Goal: Task Accomplishment & Management: Complete application form

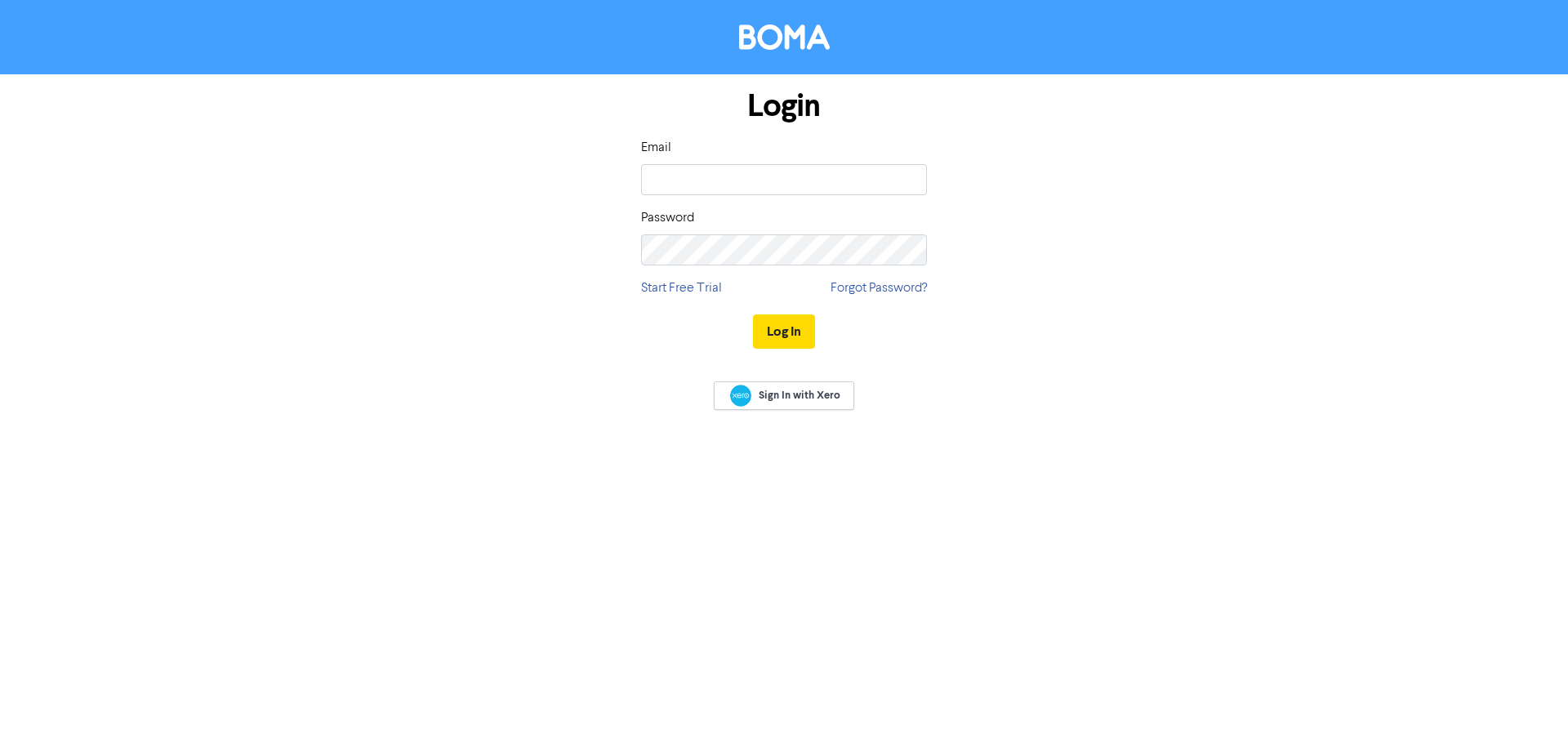
click at [1099, 183] on div "Login Email Password Start Free Trial Forgot Password? Log In" at bounding box center [784, 219] width 931 height 291
click at [905, 175] on body "Login Email Password Start Free Trial Forgot Password? Log In Sign In with Xero" at bounding box center [784, 372] width 1568 height 744
click at [0, 743] on com-1password-button at bounding box center [0, 744] width 0 height 0
click at [990, 186] on div "Login Email Password Start Free Trial Forgot Password? Log In" at bounding box center [784, 219] width 931 height 291
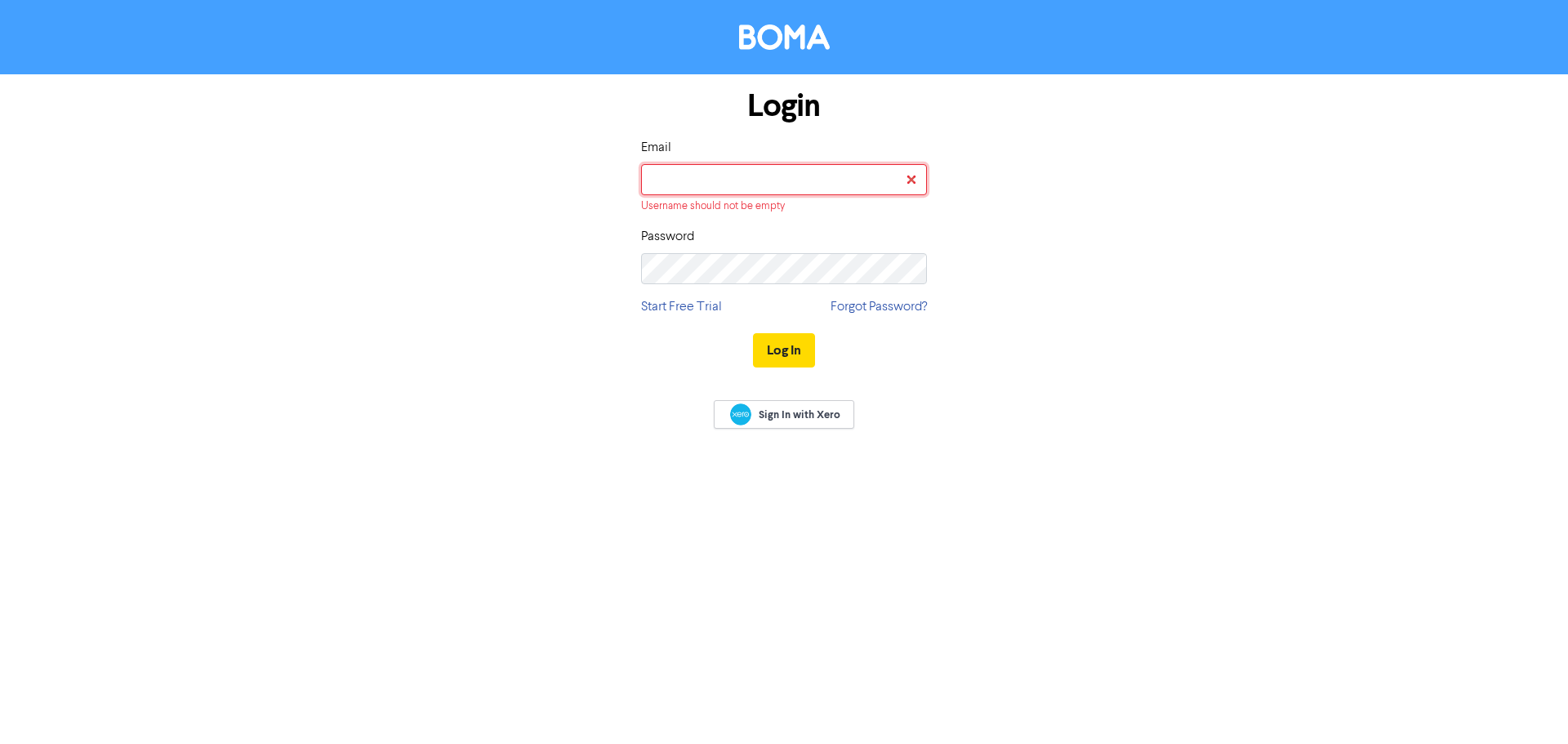
click at [887, 184] on body "Login Email Username should not be empty Password Start Free Trial Forgot Passw…" at bounding box center [784, 372] width 1568 height 744
click at [0, 743] on com-1password-button at bounding box center [0, 744] width 0 height 0
type input "[PERSON_NAME][EMAIL_ADDRESS][DOMAIN_NAME]"
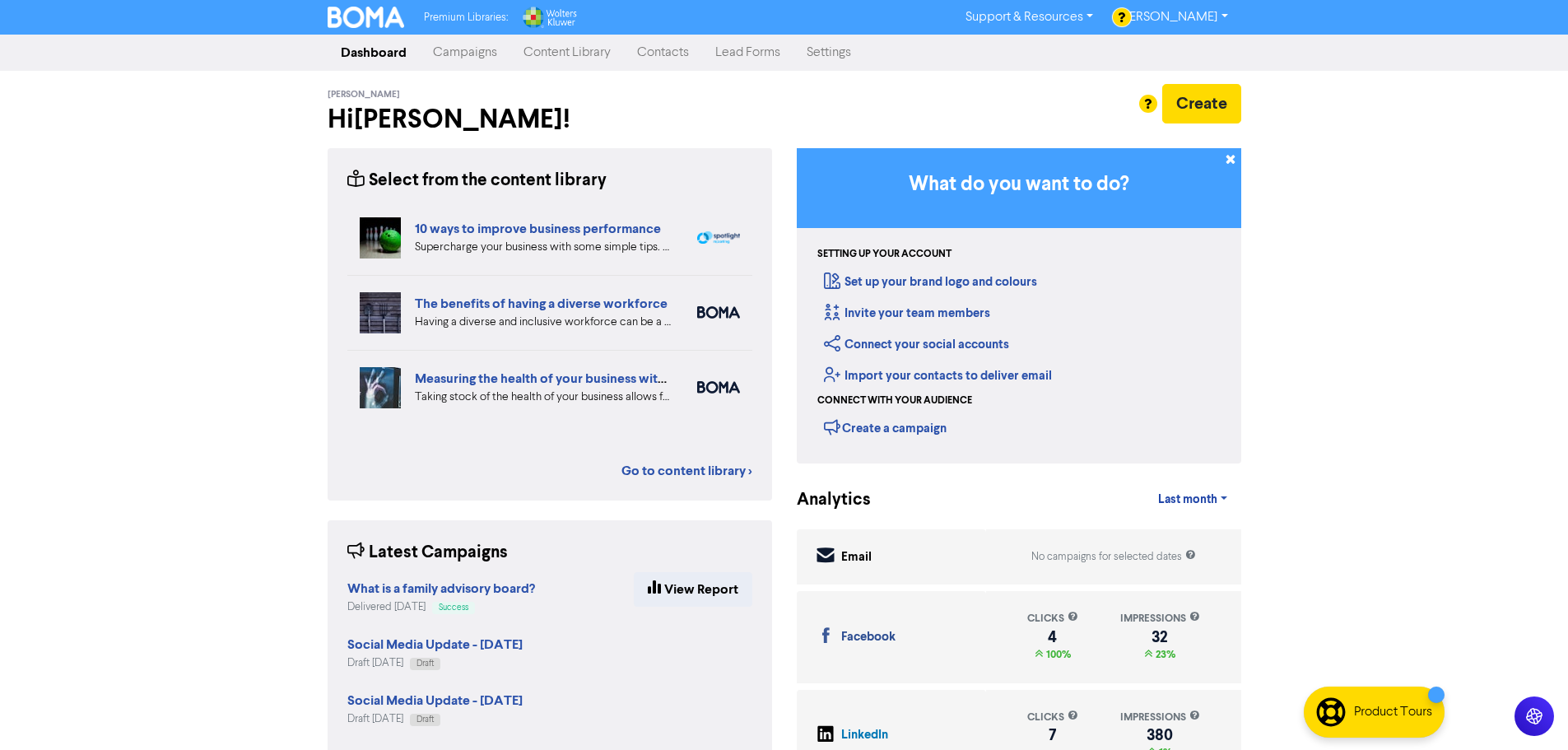
click at [678, 51] on link "Contacts" at bounding box center [663, 52] width 78 height 33
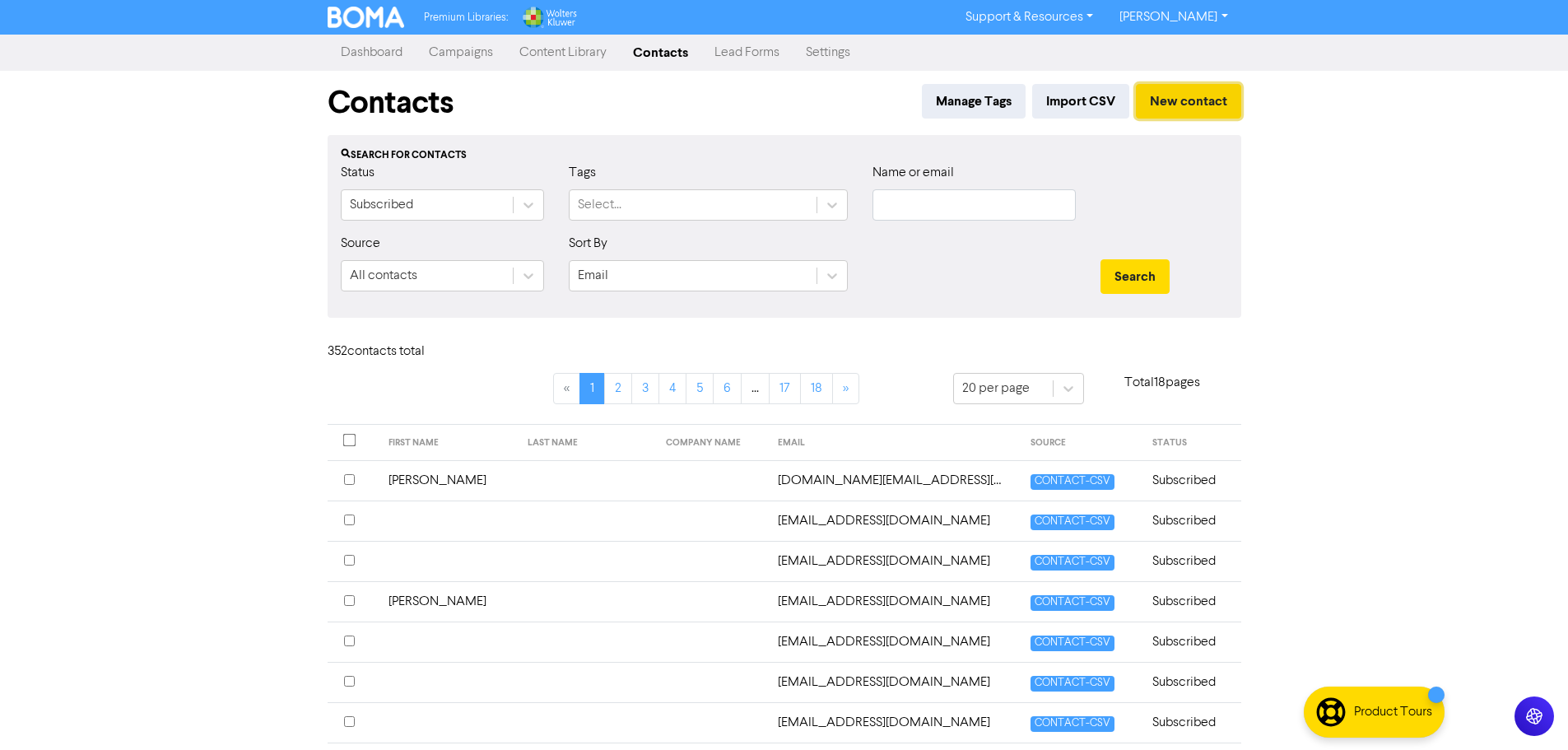
click at [1166, 92] on button "New contact" at bounding box center [1188, 101] width 106 height 35
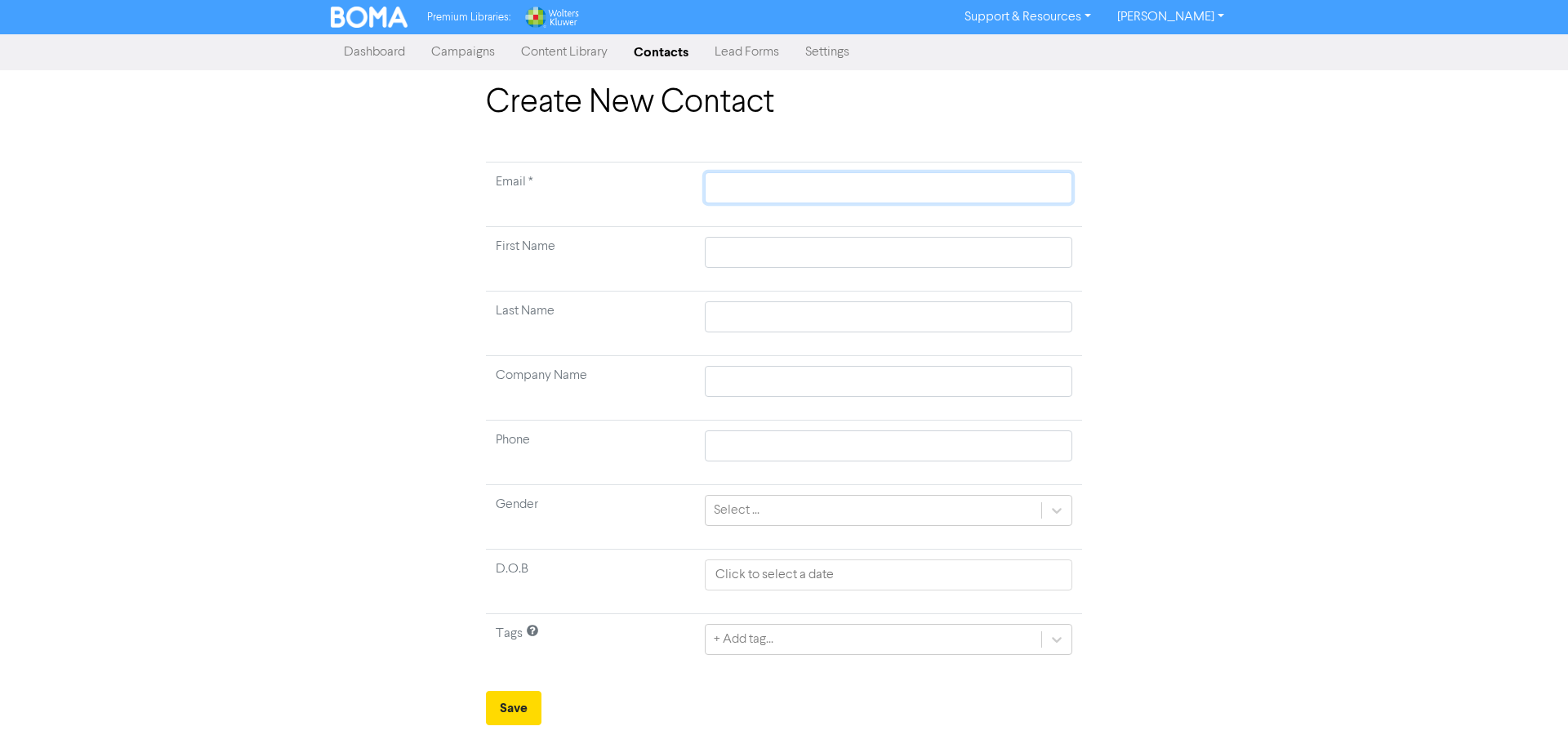
click at [854, 194] on input "text" at bounding box center [888, 188] width 367 height 31
type input "g"
type input "gl"
type input "gly"
type input "glyn"
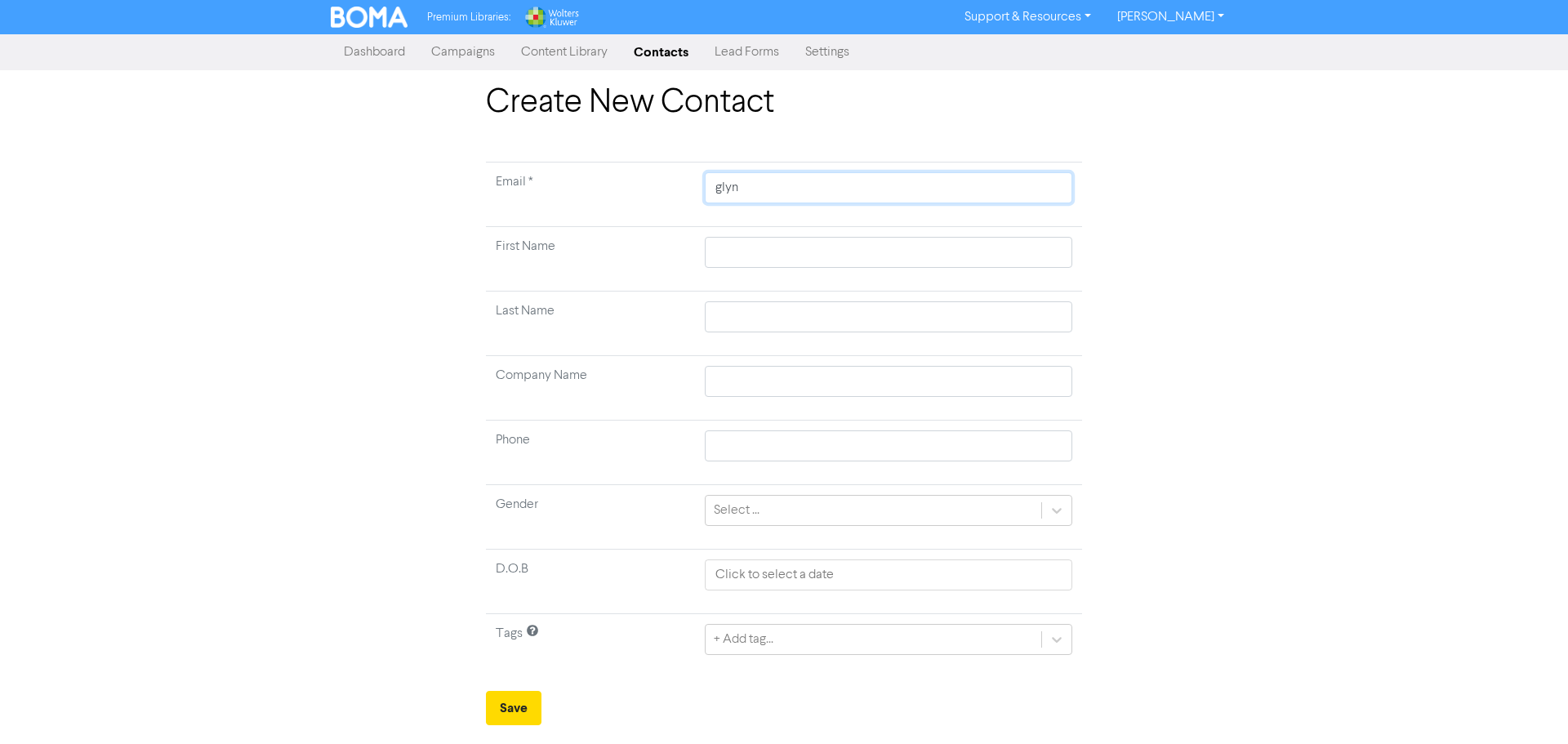
type input "[PERSON_NAME]"
type input "glynns"
type input "glynnsi"
type input "glynnsim"
type input "glynnsimp"
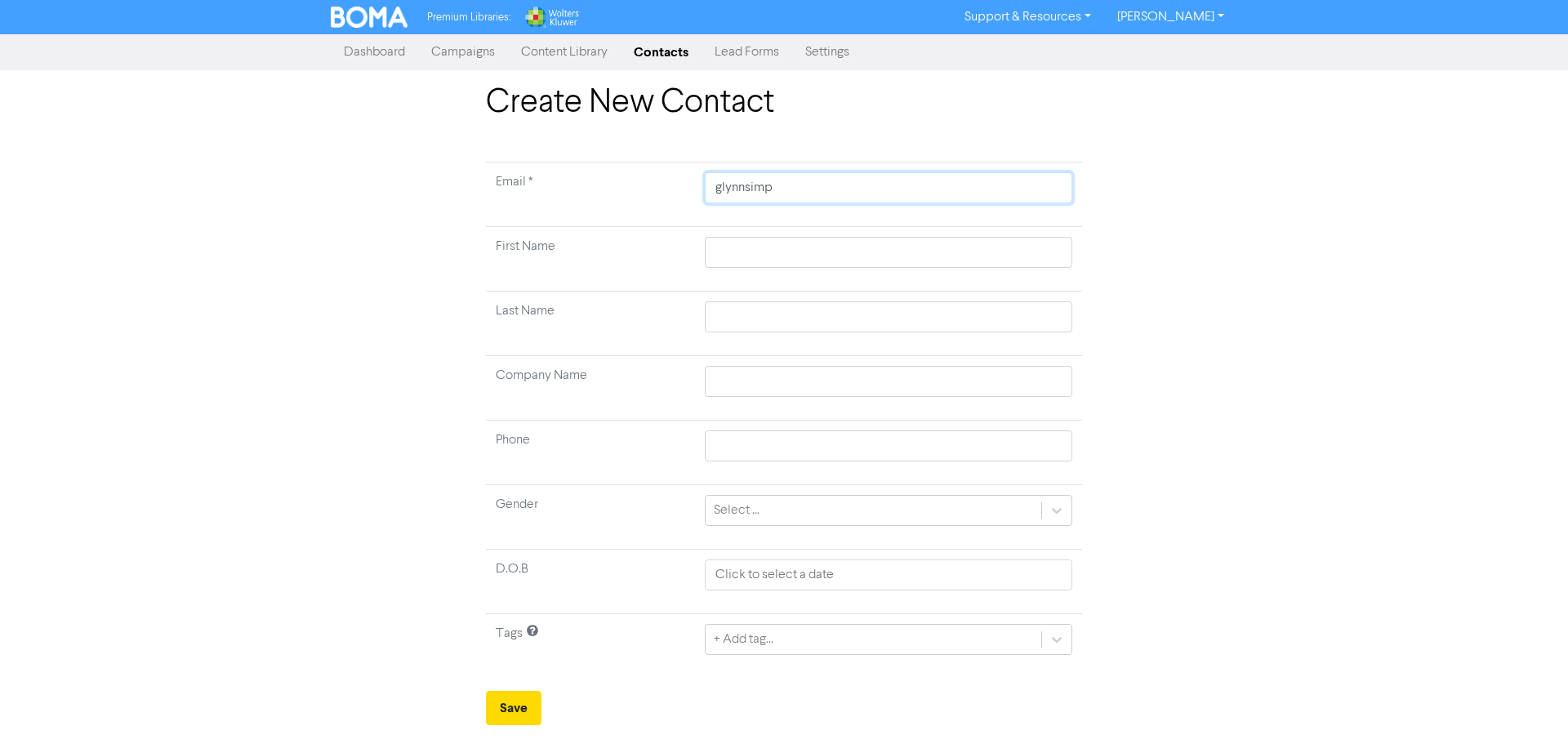
type input "glynnsimps"
type input "glynnsimpso"
type input "glynnsimpson"
type input "glynnsimpson@"
type input "glynnsimpson@g"
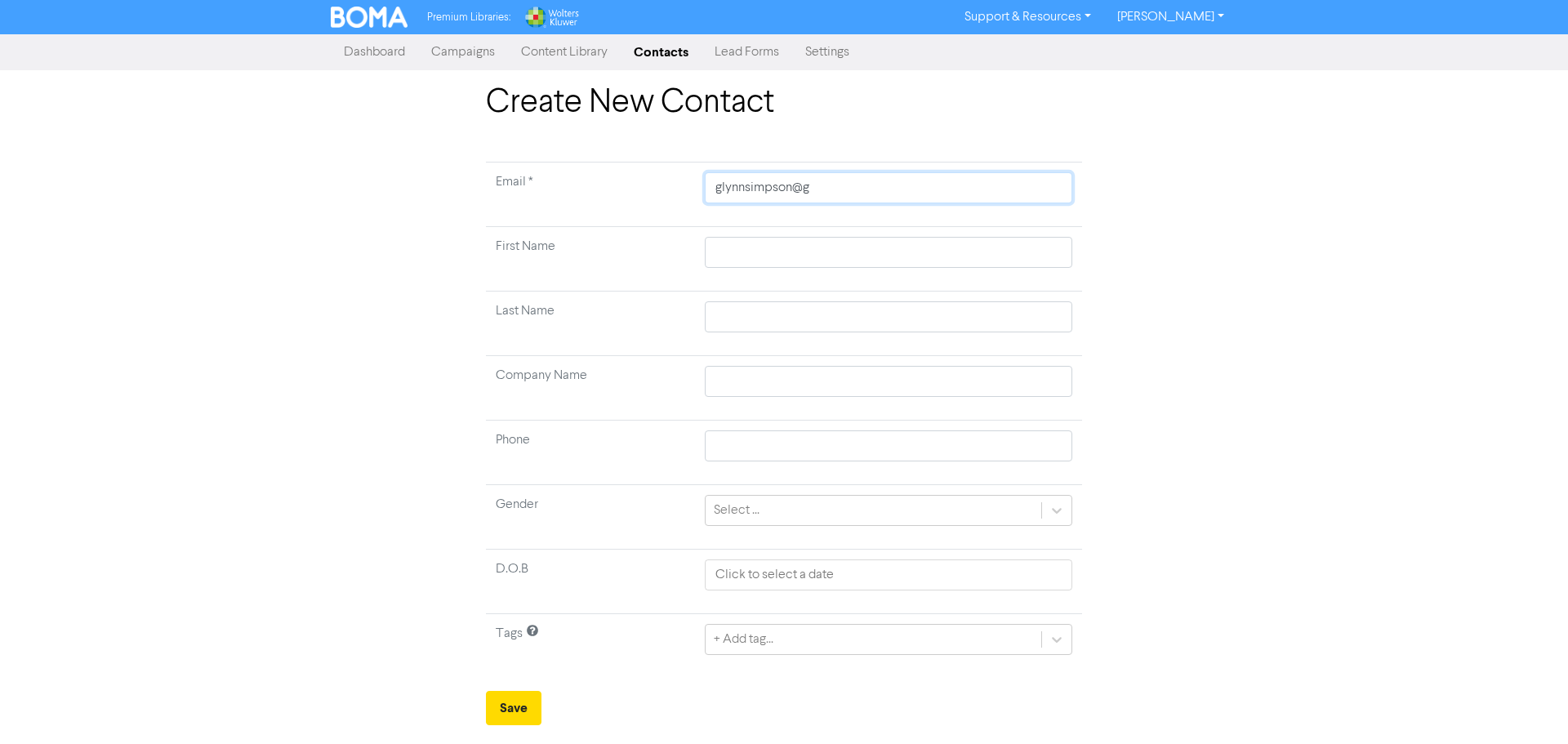
type input "glynnsimpson@gm"
type input "glynnsimpson@gma"
type input "glynnsimpson@gmai"
type input "[EMAIL_ADDRESS]"
type input "[EMAIL_ADDRESS]."
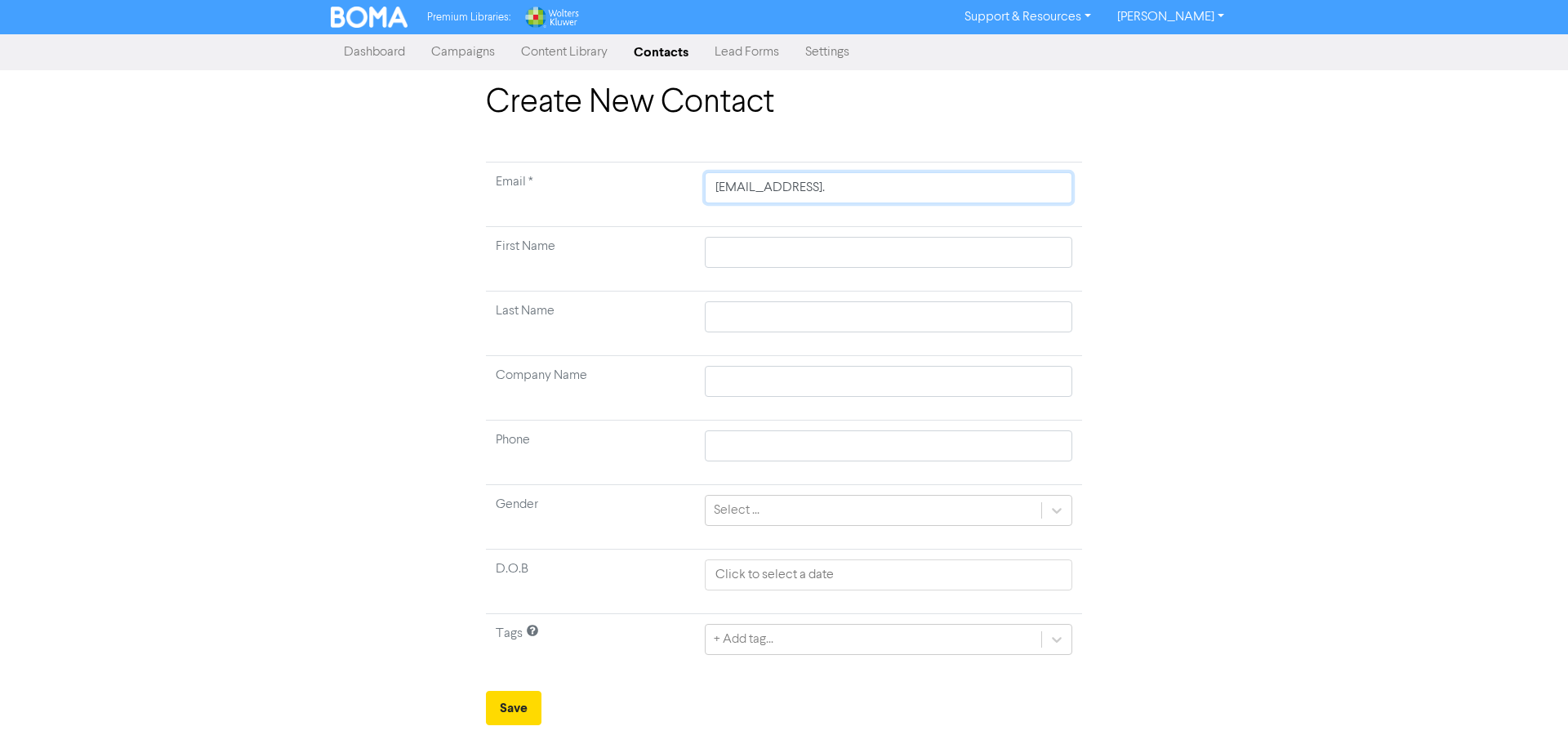
type input "glynnsimpson@gmail.c"
type input "[EMAIL_ADDRESS][DOMAIN_NAME]"
click at [828, 253] on input "text" at bounding box center [888, 252] width 367 height 31
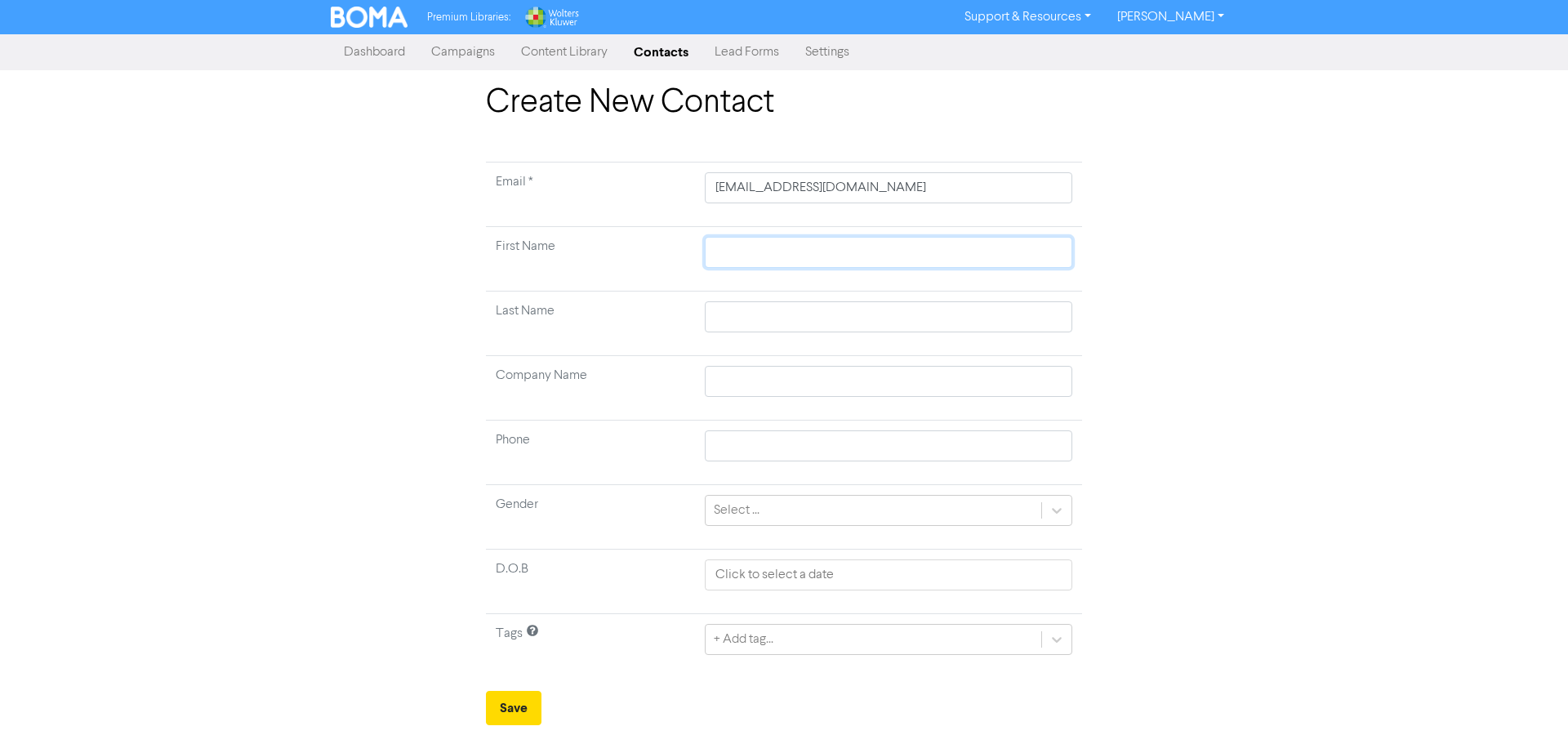
type input "G"
type input "Gl"
type input "Gly"
type input "Glyn"
type input "[PERSON_NAME]"
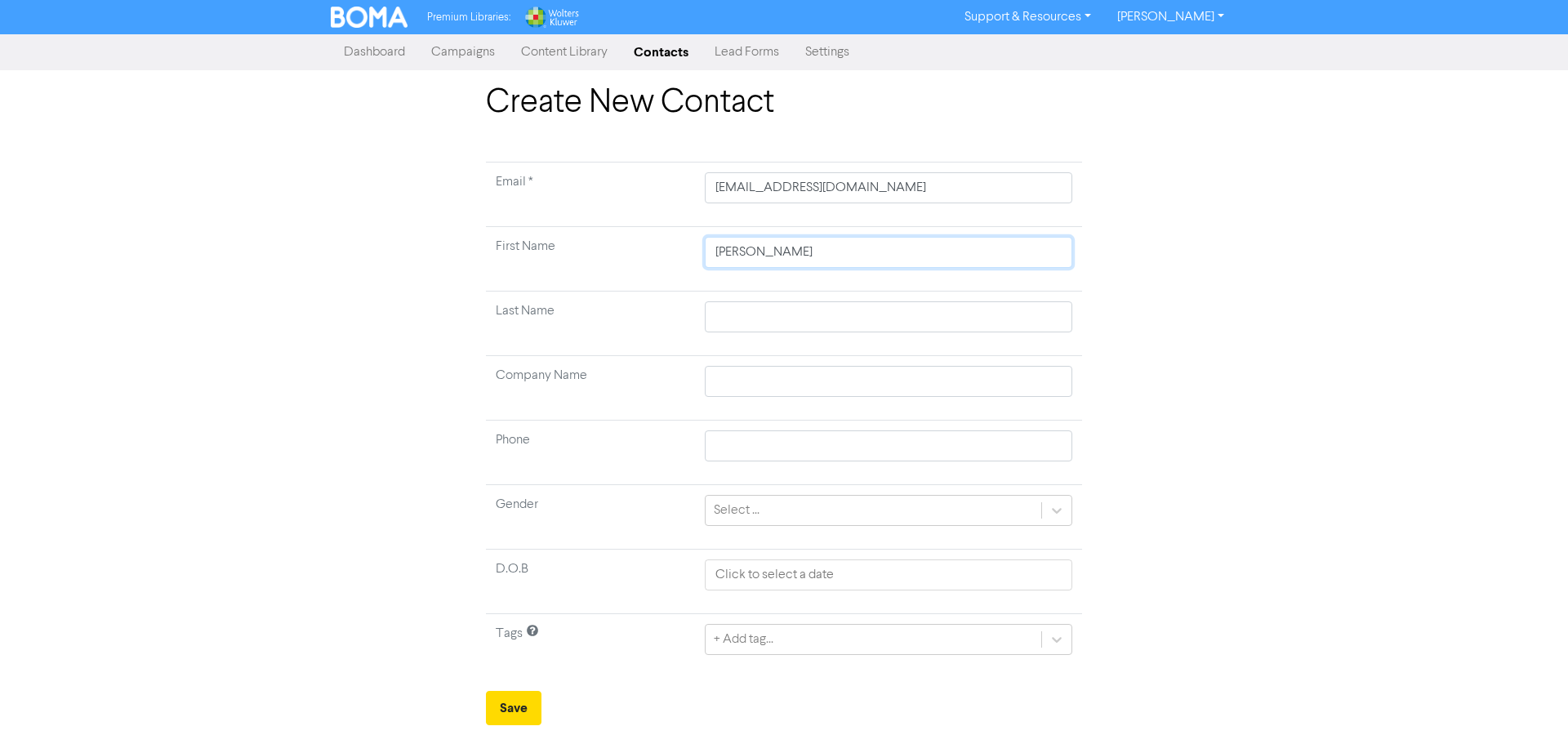
type input "[PERSON_NAME]"
type input "S"
type input "Su"
type input "S"
type input "Si"
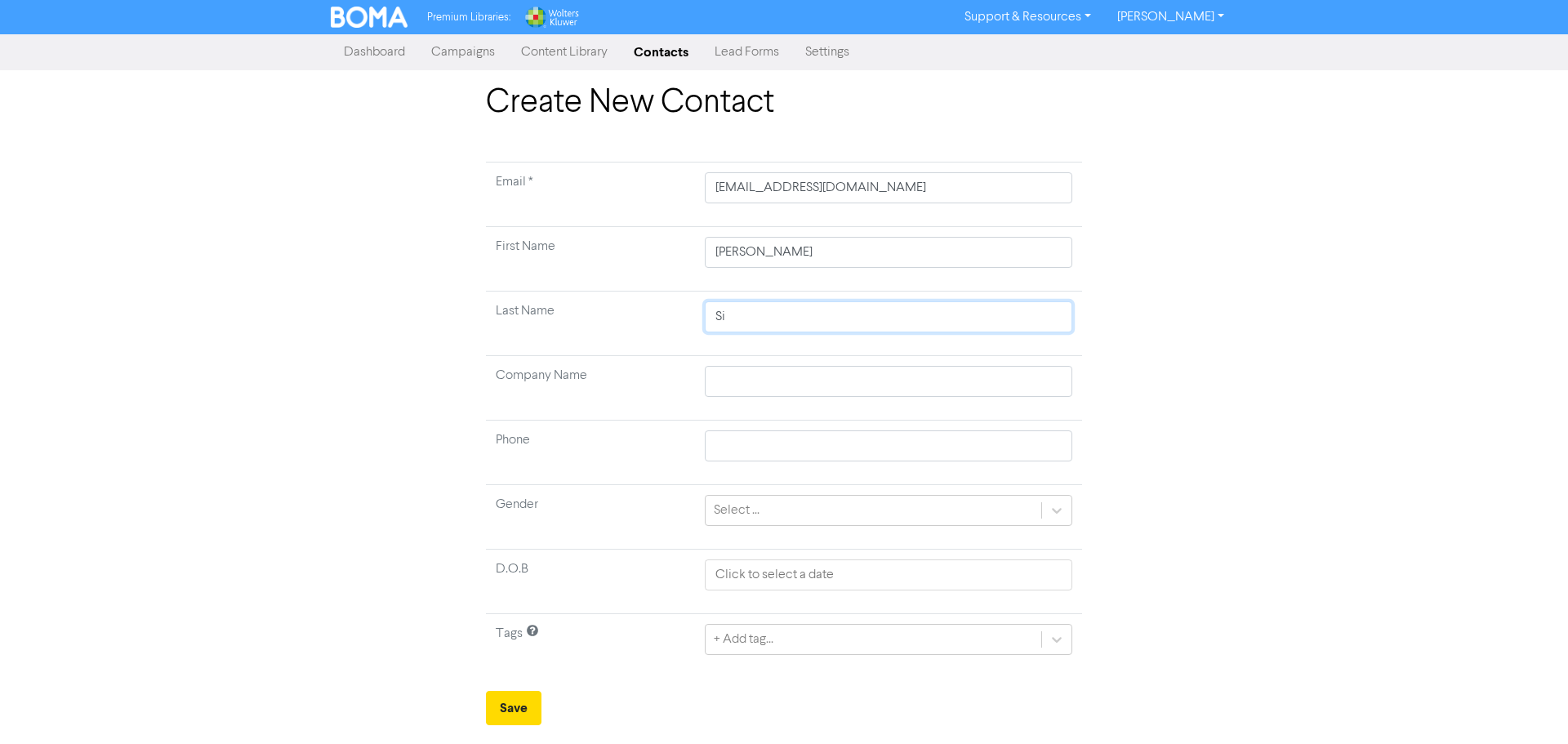
type input "Sim"
type input "Simp"
type input "Simps"
type input "Simpso"
type input "[PERSON_NAME]"
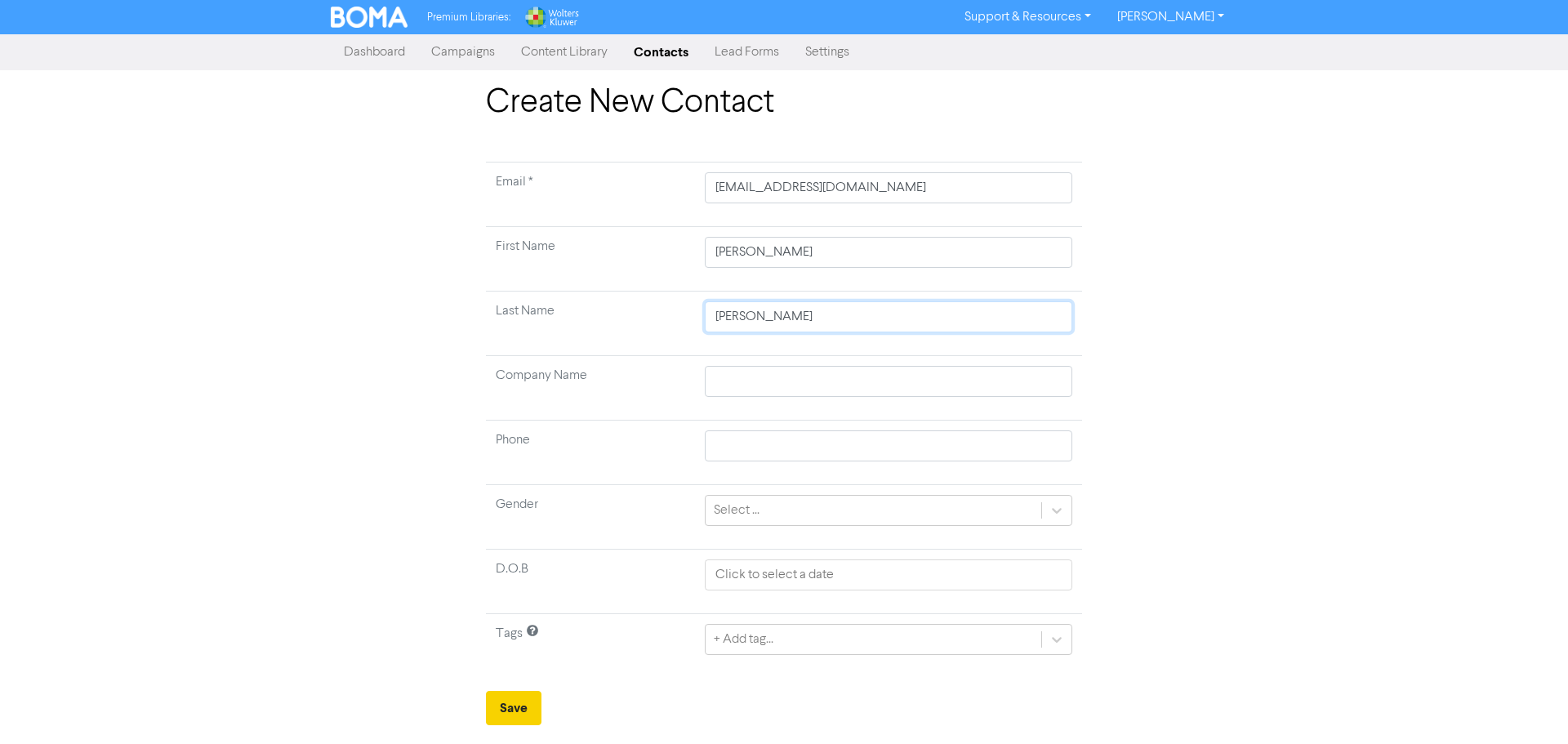
type input "[PERSON_NAME]"
click at [533, 703] on button "Save" at bounding box center [514, 708] width 55 height 34
